Goal: Task Accomplishment & Management: Manage account settings

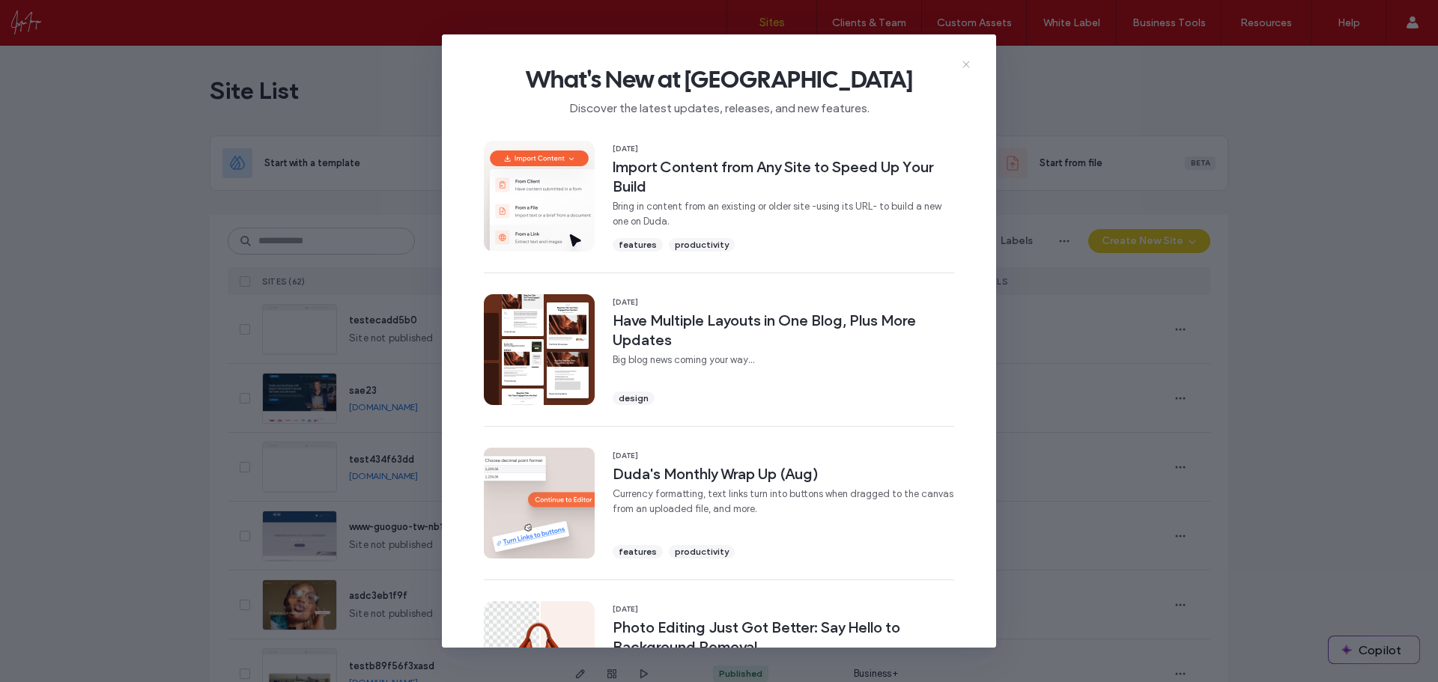
click at [966, 60] on icon at bounding box center [966, 64] width 12 height 12
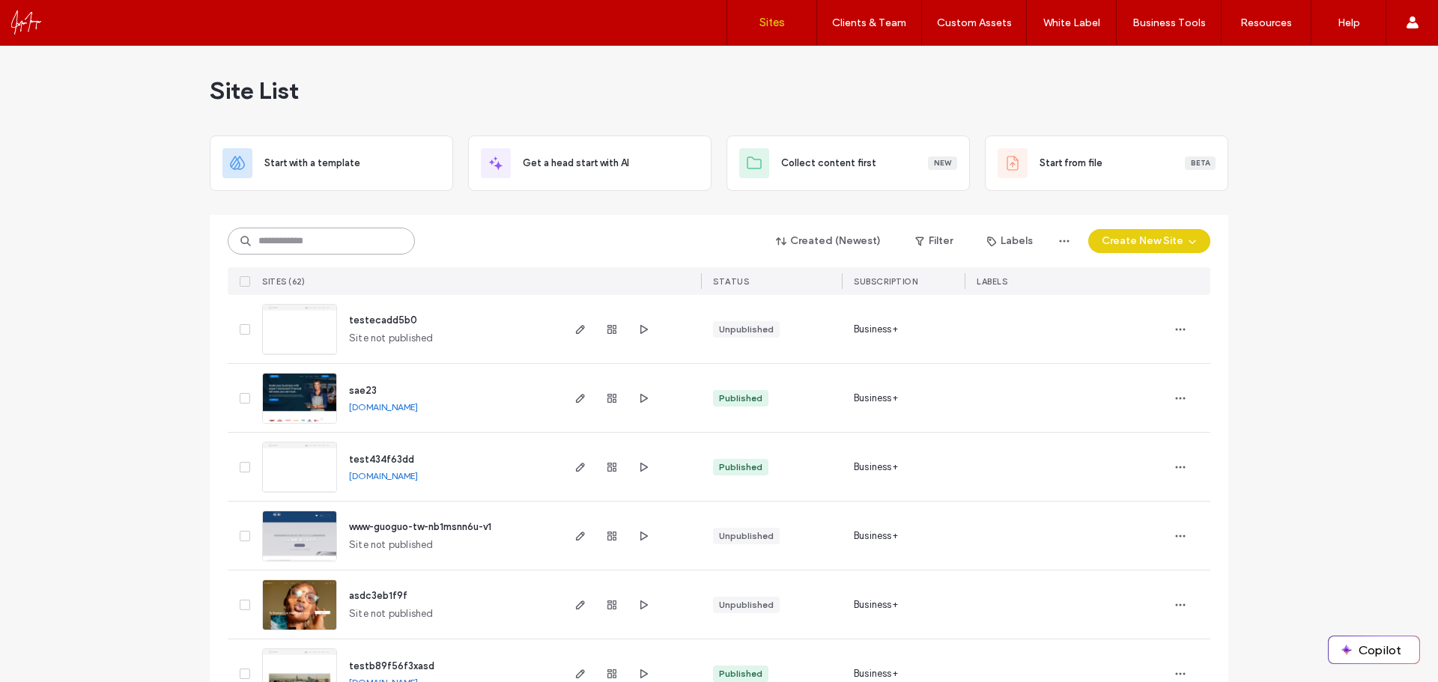
click at [299, 241] on input at bounding box center [321, 241] width 187 height 27
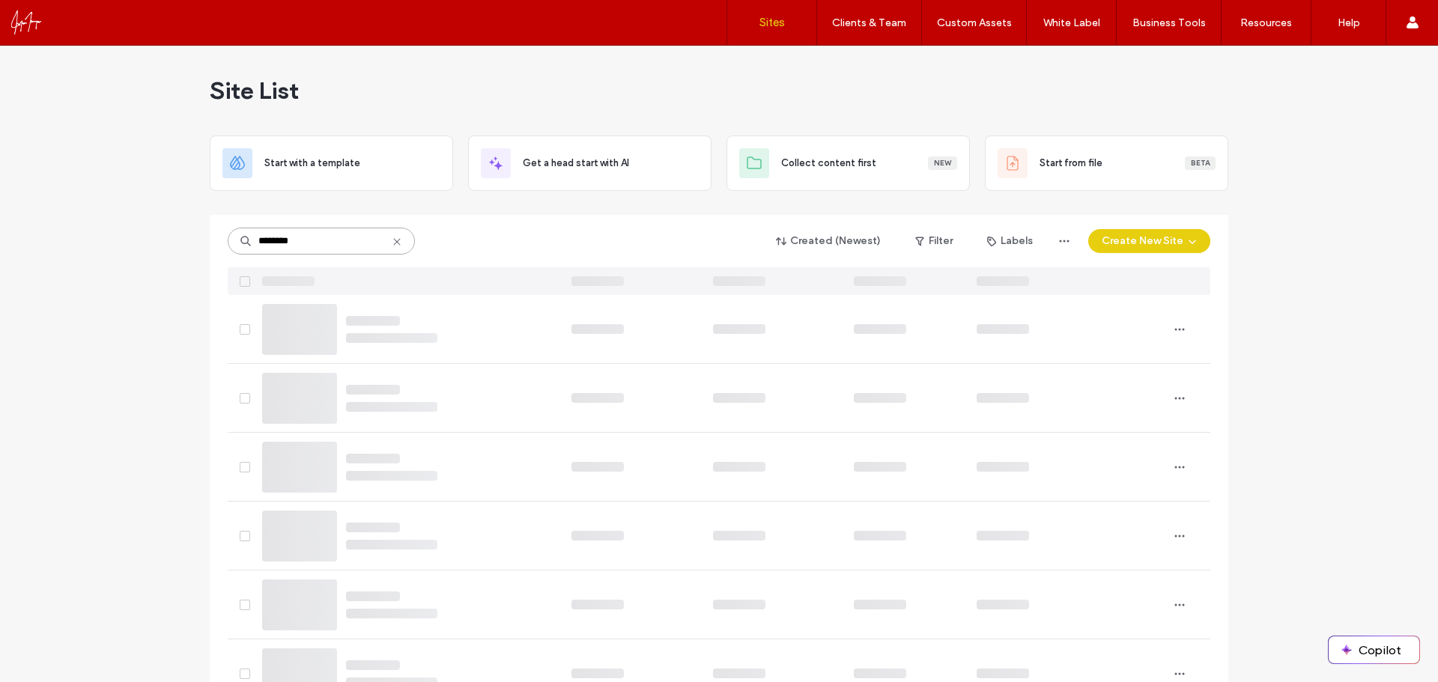
type input "********"
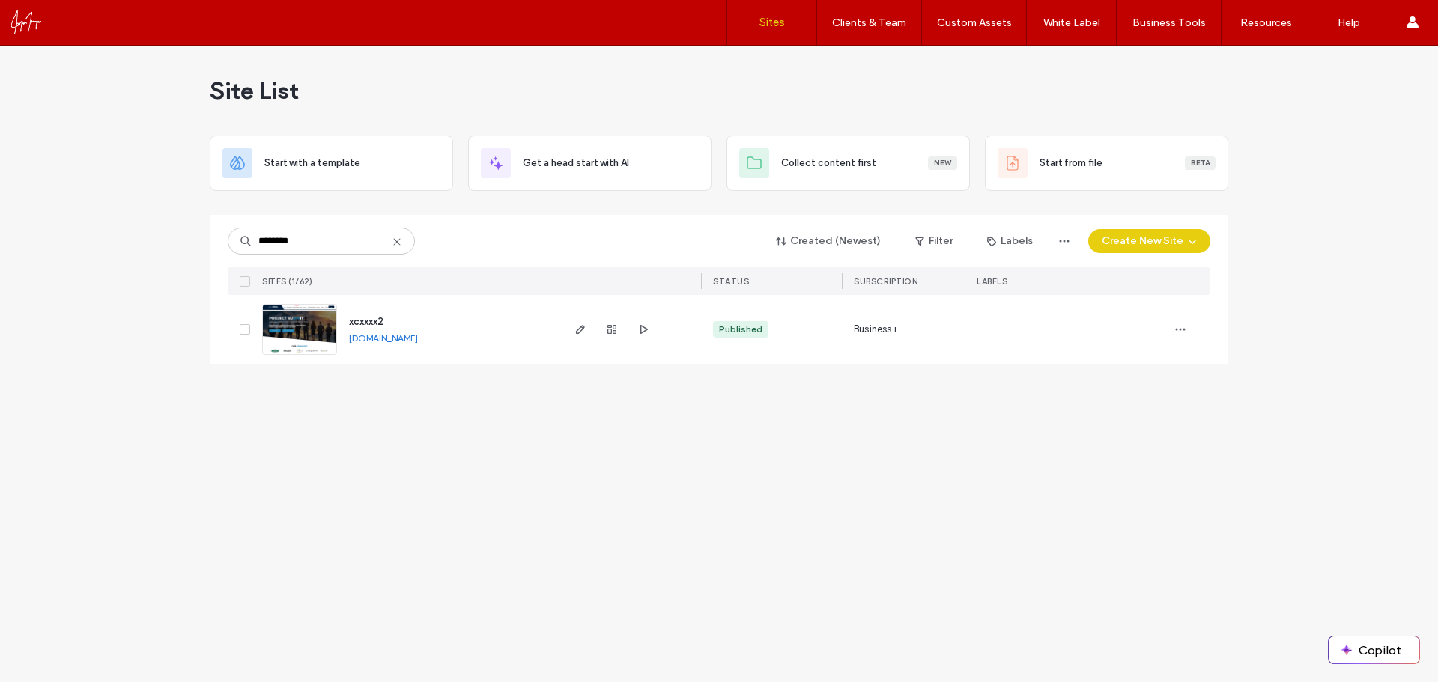
click at [294, 336] on img at bounding box center [299, 356] width 73 height 102
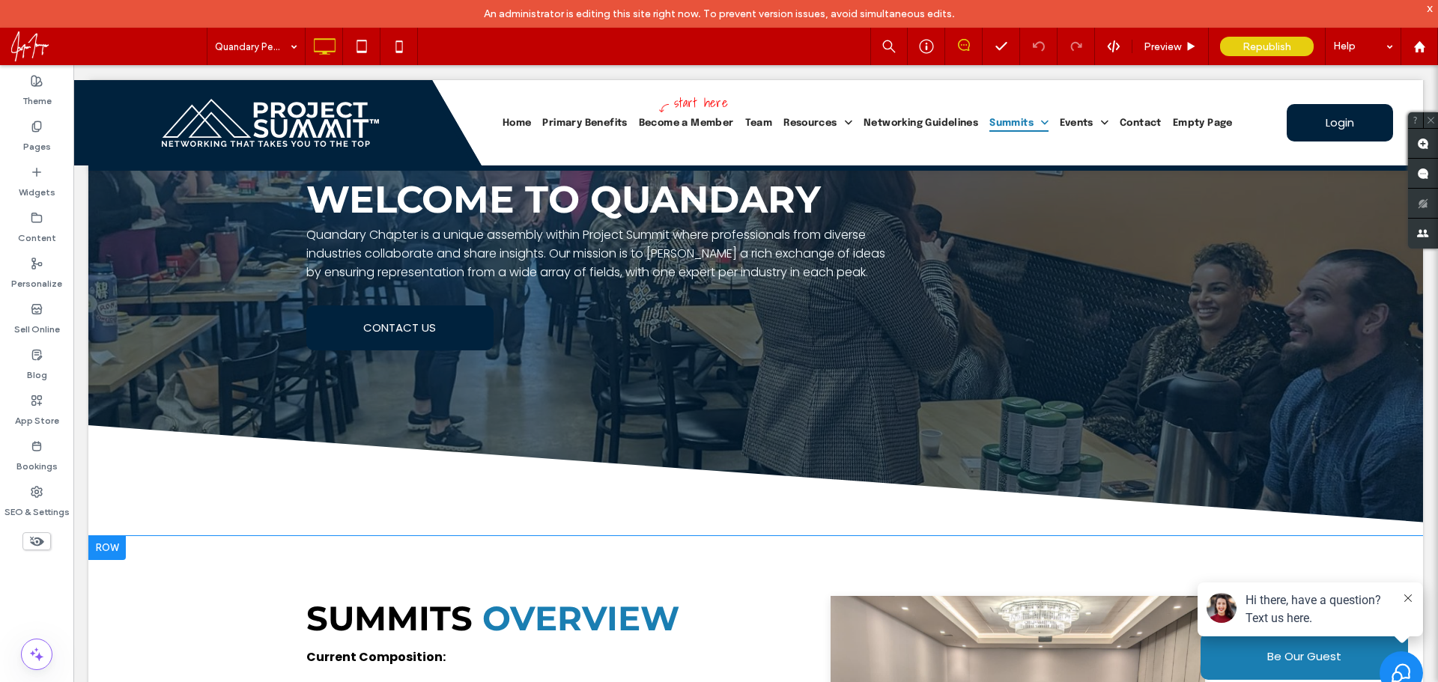
scroll to position [375, 0]
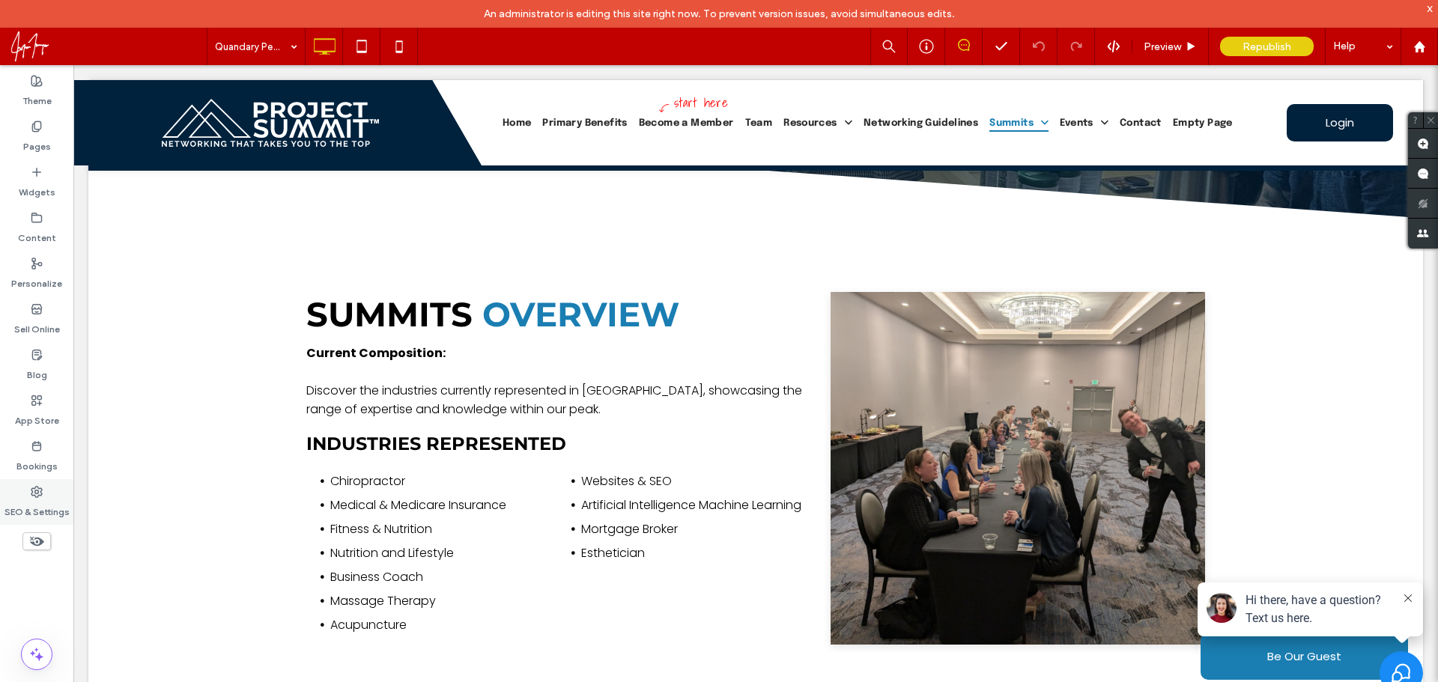
click at [44, 503] on label "SEO & Settings" at bounding box center [36, 508] width 65 height 21
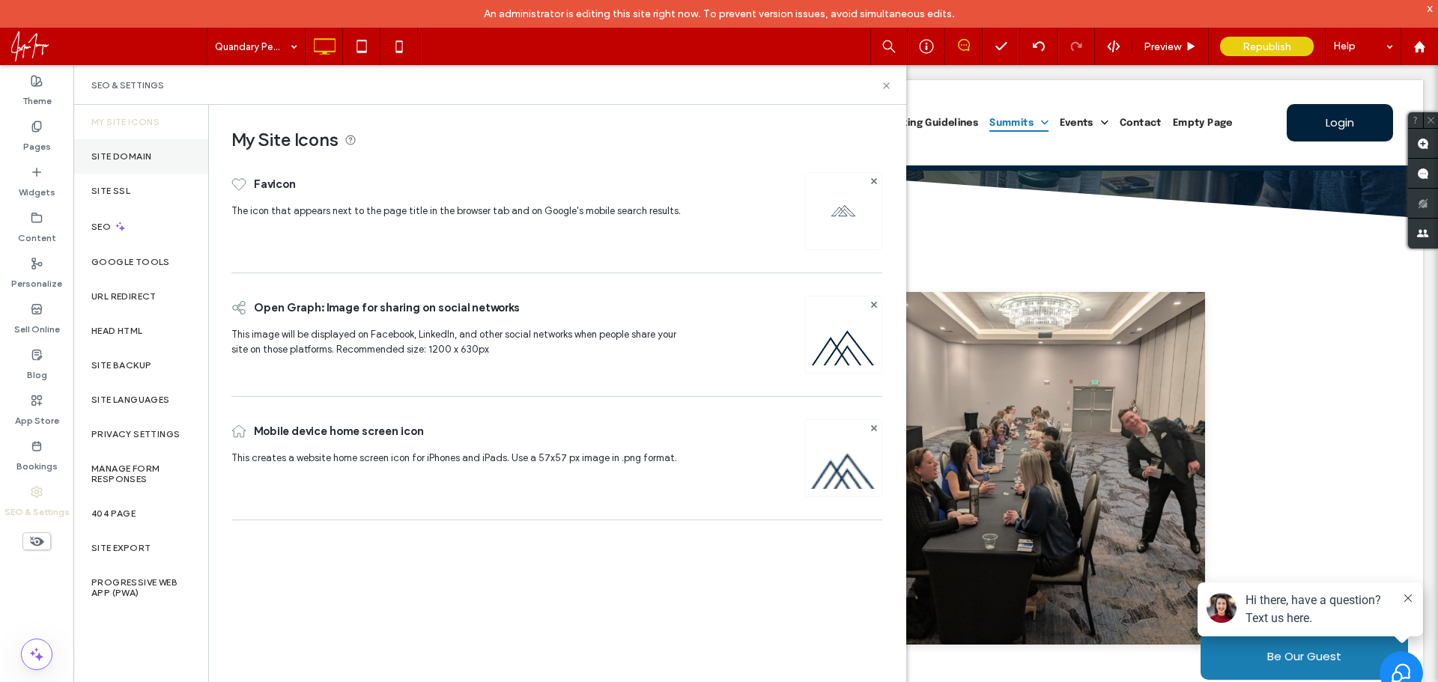
click at [153, 162] on div "Site Domain" at bounding box center [140, 156] width 135 height 34
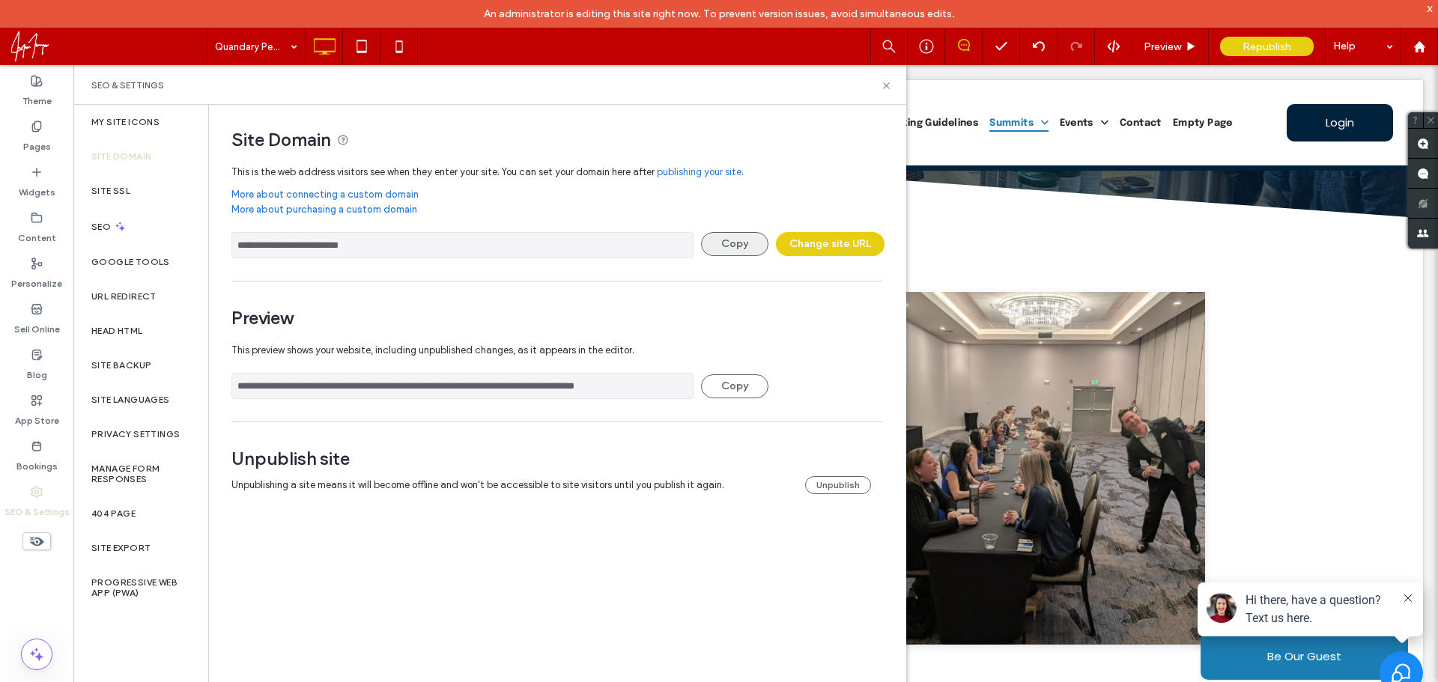
click at [756, 242] on button "Copy" at bounding box center [734, 244] width 67 height 24
click at [886, 82] on icon at bounding box center [886, 85] width 11 height 11
